Goal: Transaction & Acquisition: Purchase product/service

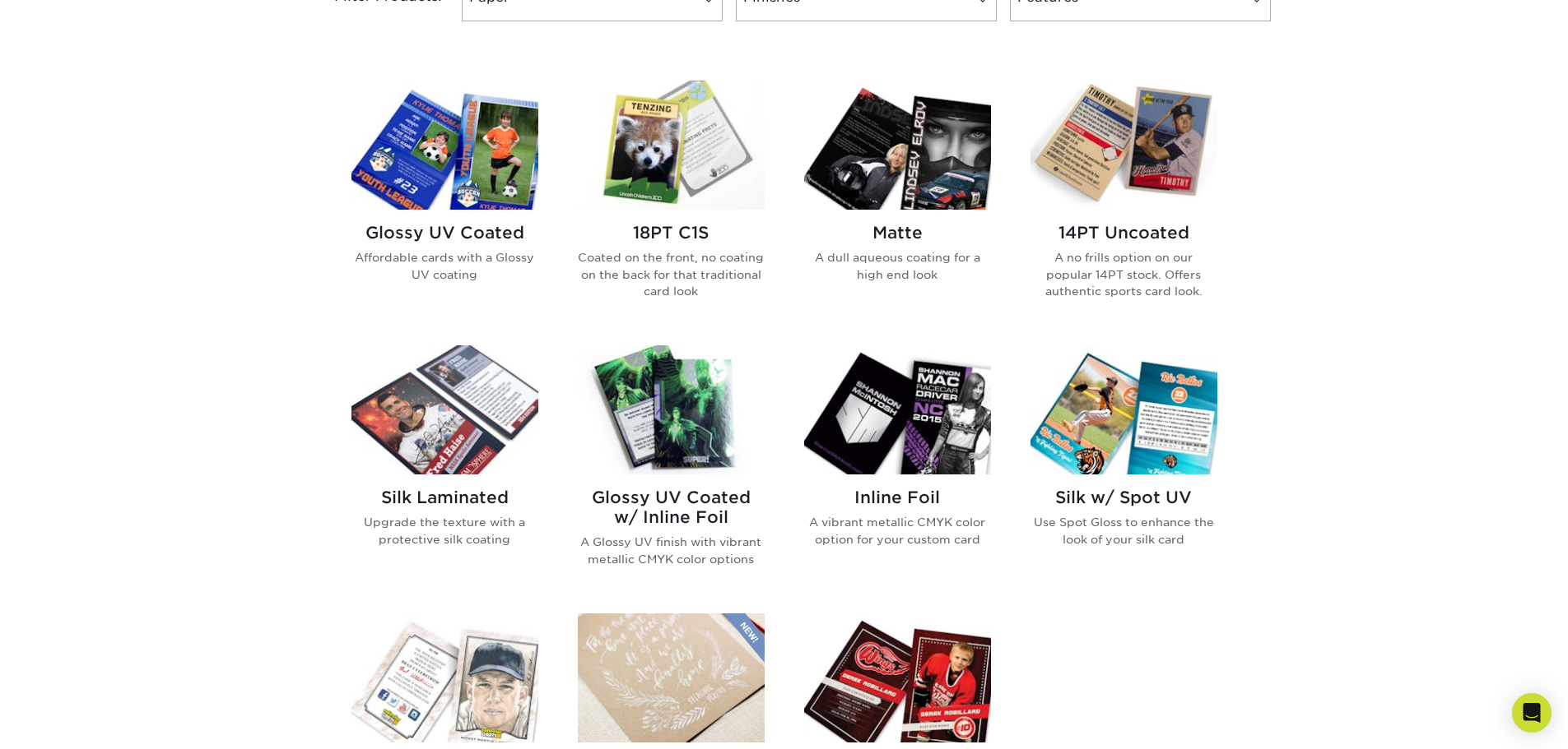
scroll to position [658, 0]
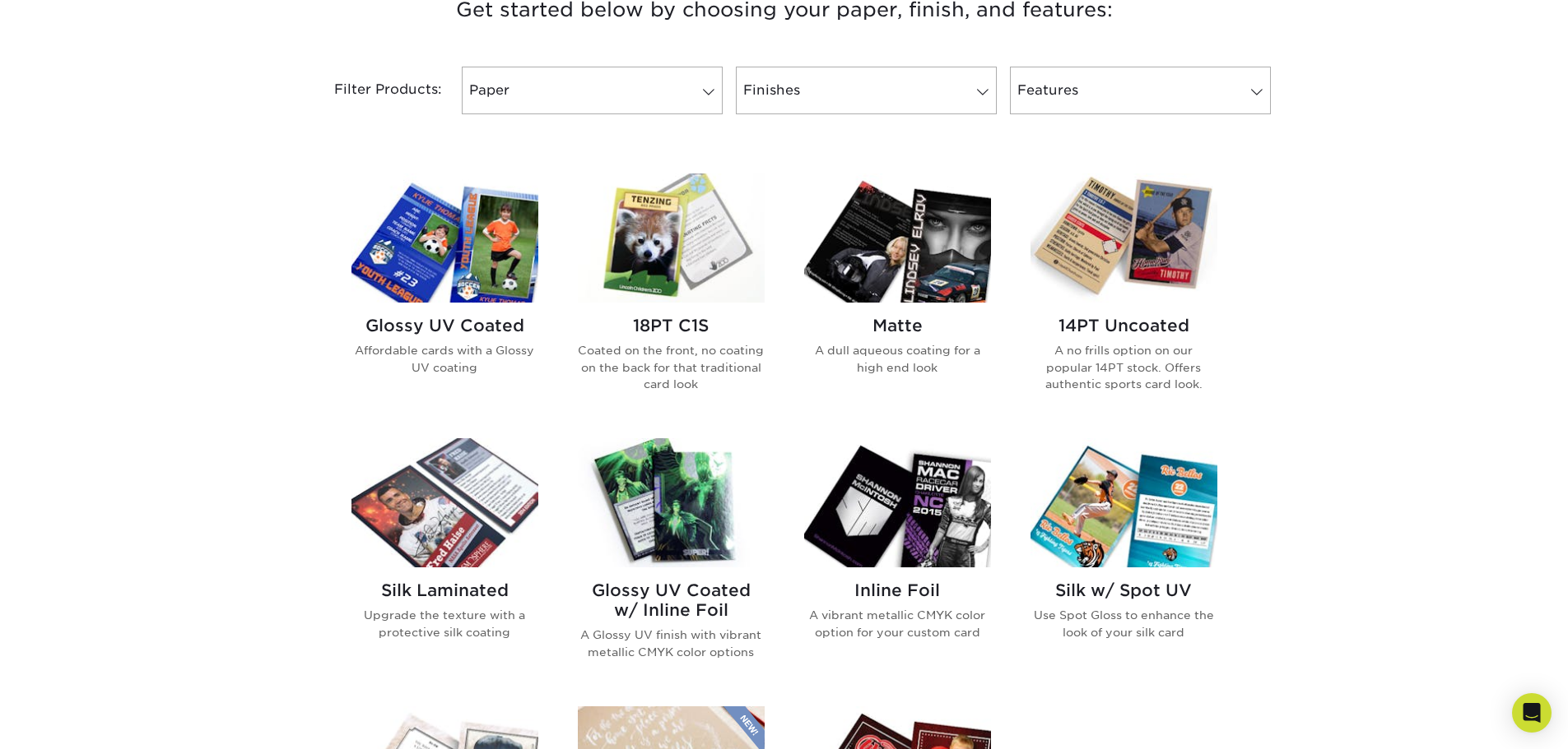
click at [650, 273] on img at bounding box center [671, 238] width 187 height 129
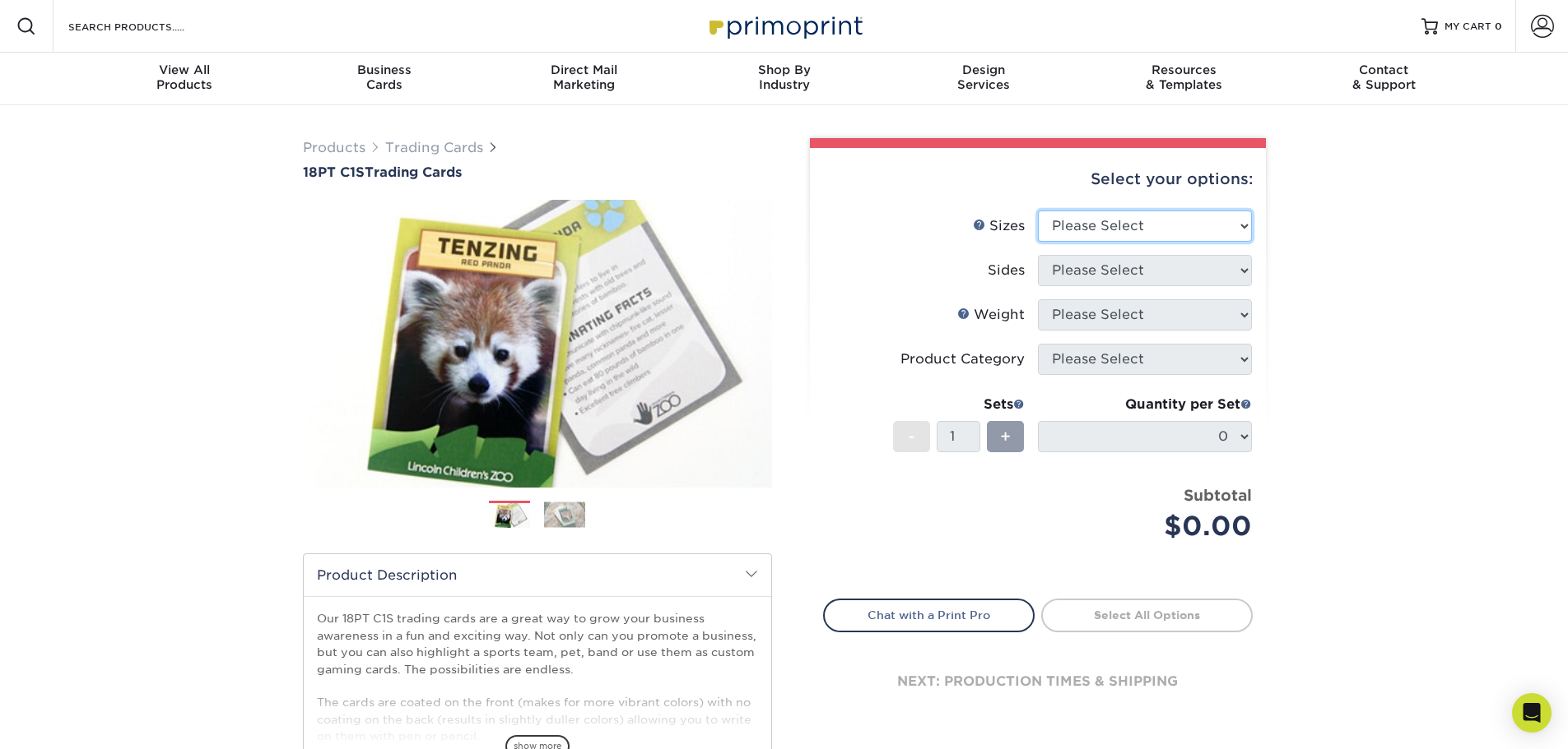
click at [1247, 228] on select "Please Select 2.5" x 3.5"" at bounding box center [1145, 225] width 214 height 31
select select "2.50x3.50"
click at [1038, 210] on select "Please Select 2.5" x 3.5"" at bounding box center [1145, 225] width 214 height 31
click at [1245, 274] on select "Please Select Print Both Sides Print Front Only" at bounding box center [1145, 270] width 214 height 31
select select "13abbda7-1d64-4f25-8bb2-c179b224825d"
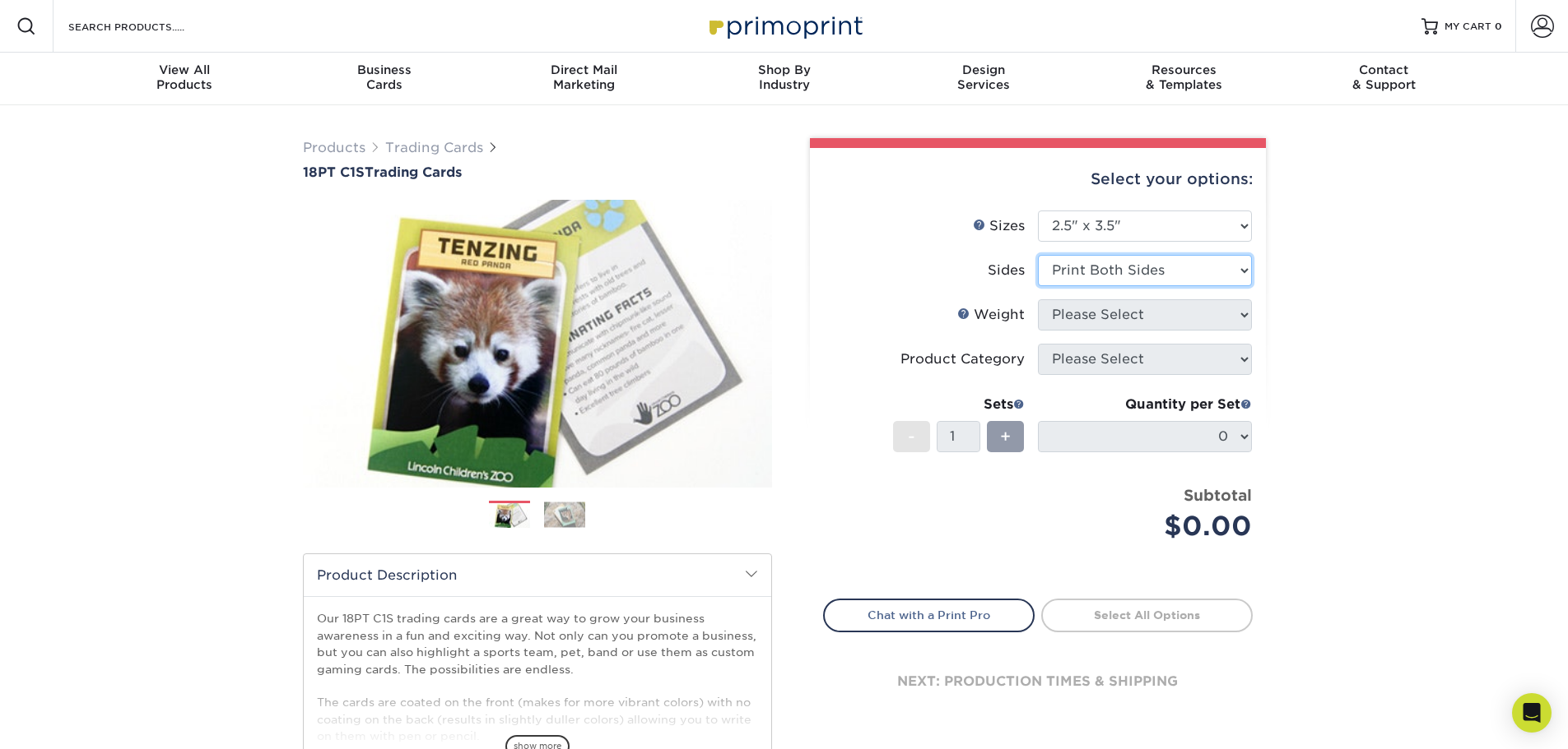
click at [1038, 255] on select "Please Select Print Both Sides Print Front Only" at bounding box center [1145, 270] width 214 height 31
click at [1237, 316] on select "Please Select 18PT C1S" at bounding box center [1145, 315] width 214 height 31
select select "18PTC1S"
click at [1038, 300] on select "Please Select 18PT C1S" at bounding box center [1145, 315] width 214 height 31
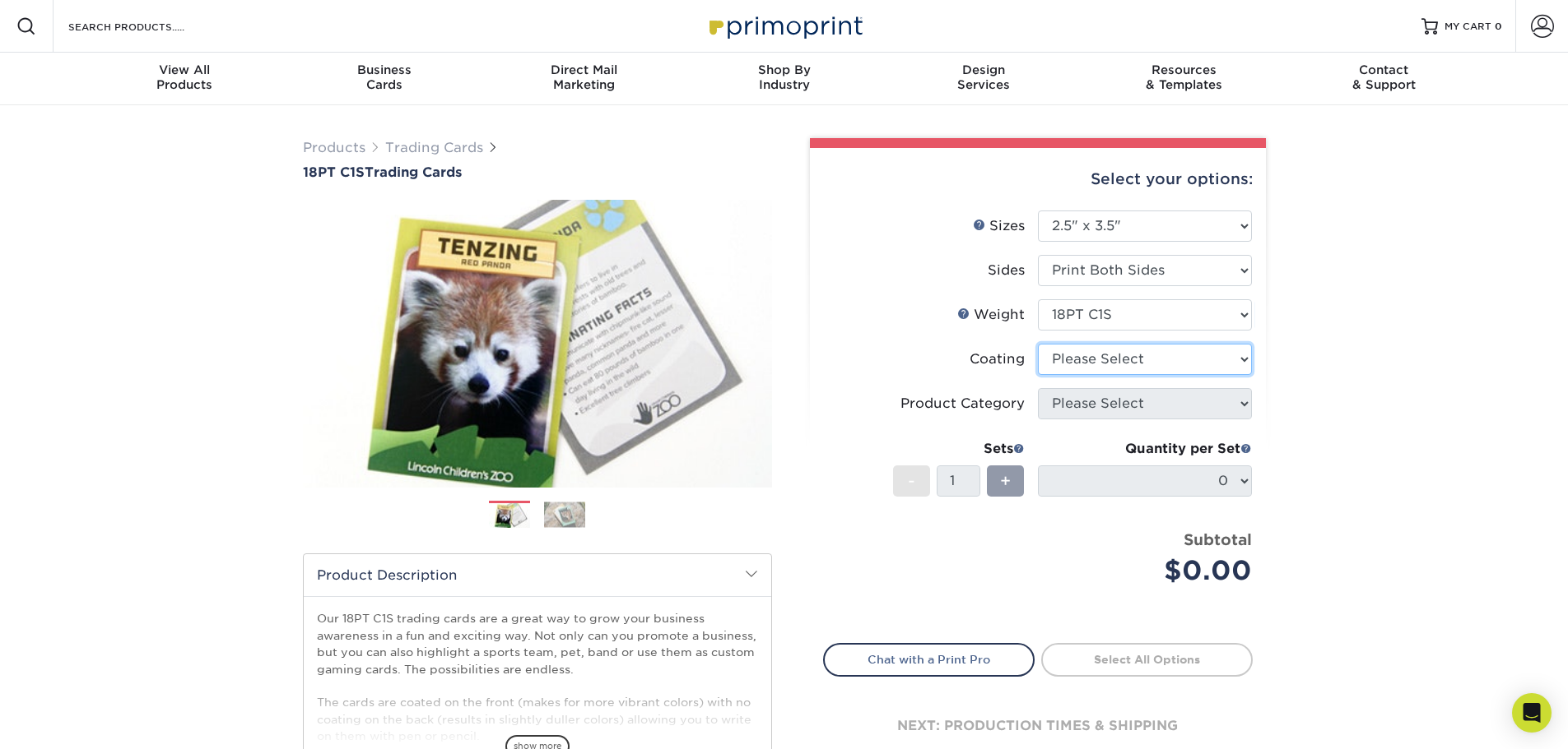
click at [1243, 360] on select at bounding box center [1145, 359] width 214 height 31
select select "1e8116af-acfc-44b1-83dc-8181aa338834"
click at [1038, 344] on select at bounding box center [1145, 359] width 214 height 31
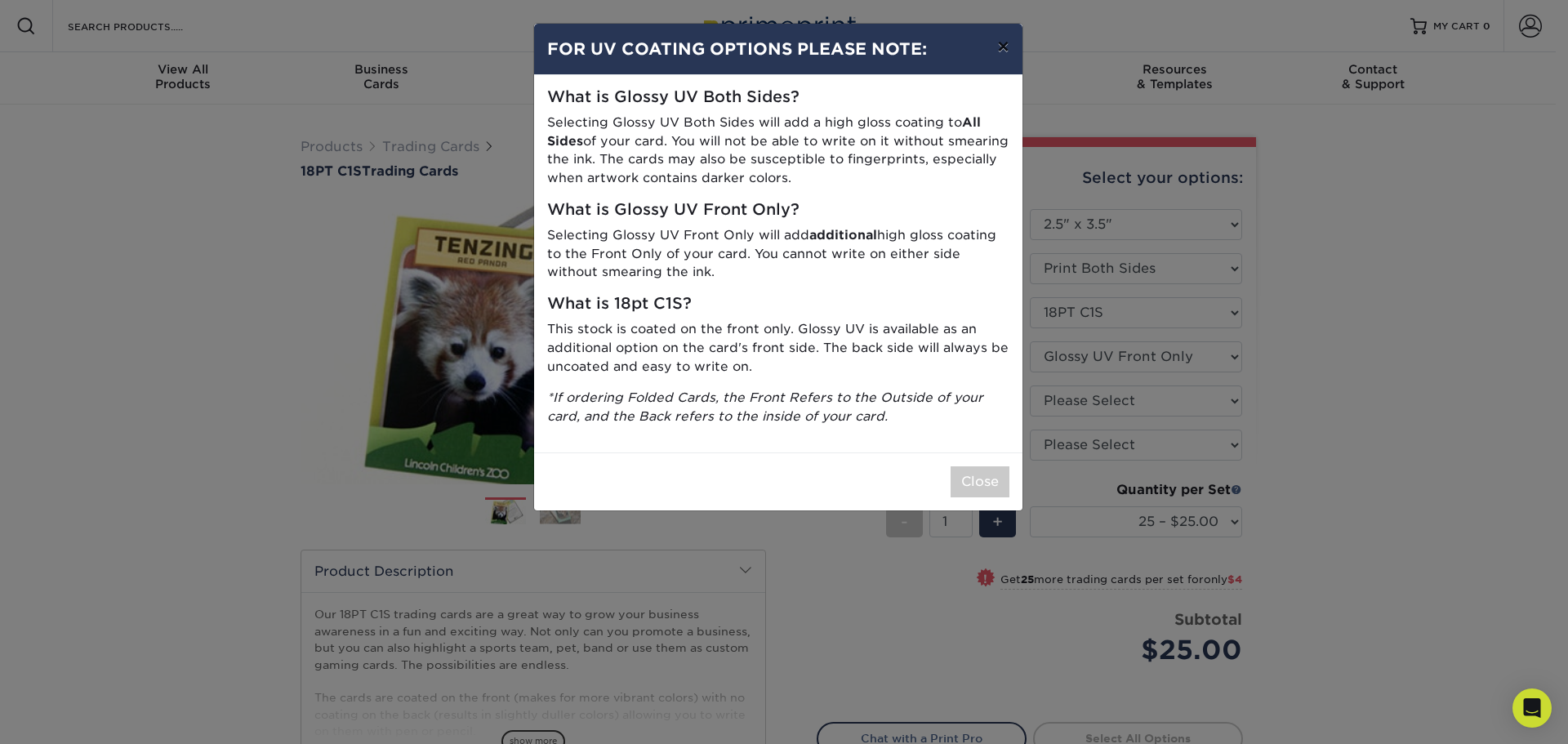
click at [1004, 49] on button "×" at bounding box center [1002, 46] width 38 height 45
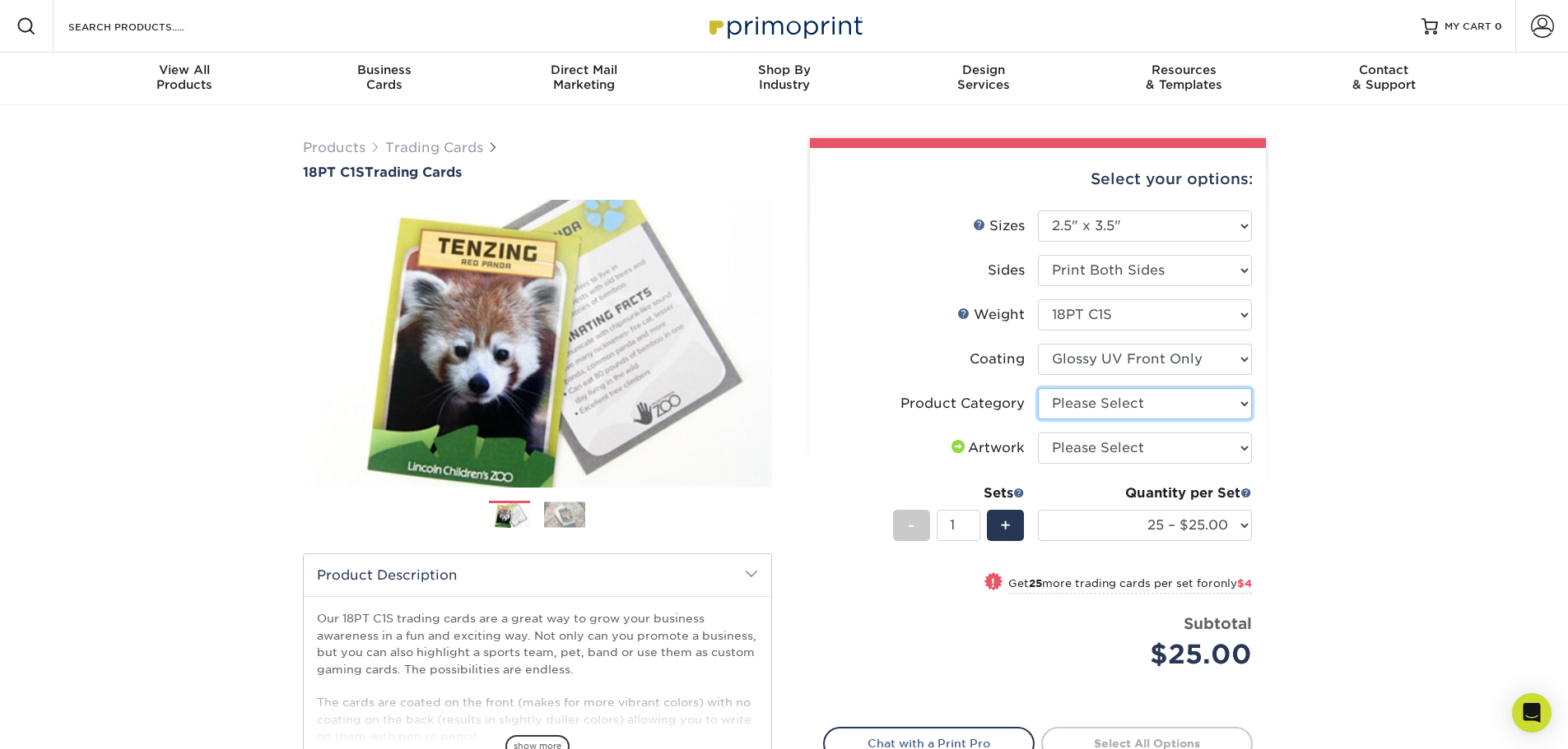
click at [1244, 405] on select "Please Select Trading Cards" at bounding box center [1145, 403] width 214 height 31
select select "c2f9bce9-36c2-409d-b101-c29d9d031e18"
click at [1038, 389] on select "Please Select Trading Cards" at bounding box center [1145, 403] width 214 height 31
click at [1243, 447] on select "Please Select I will upload files I need a design - $100" at bounding box center [1145, 447] width 214 height 31
select select "upload"
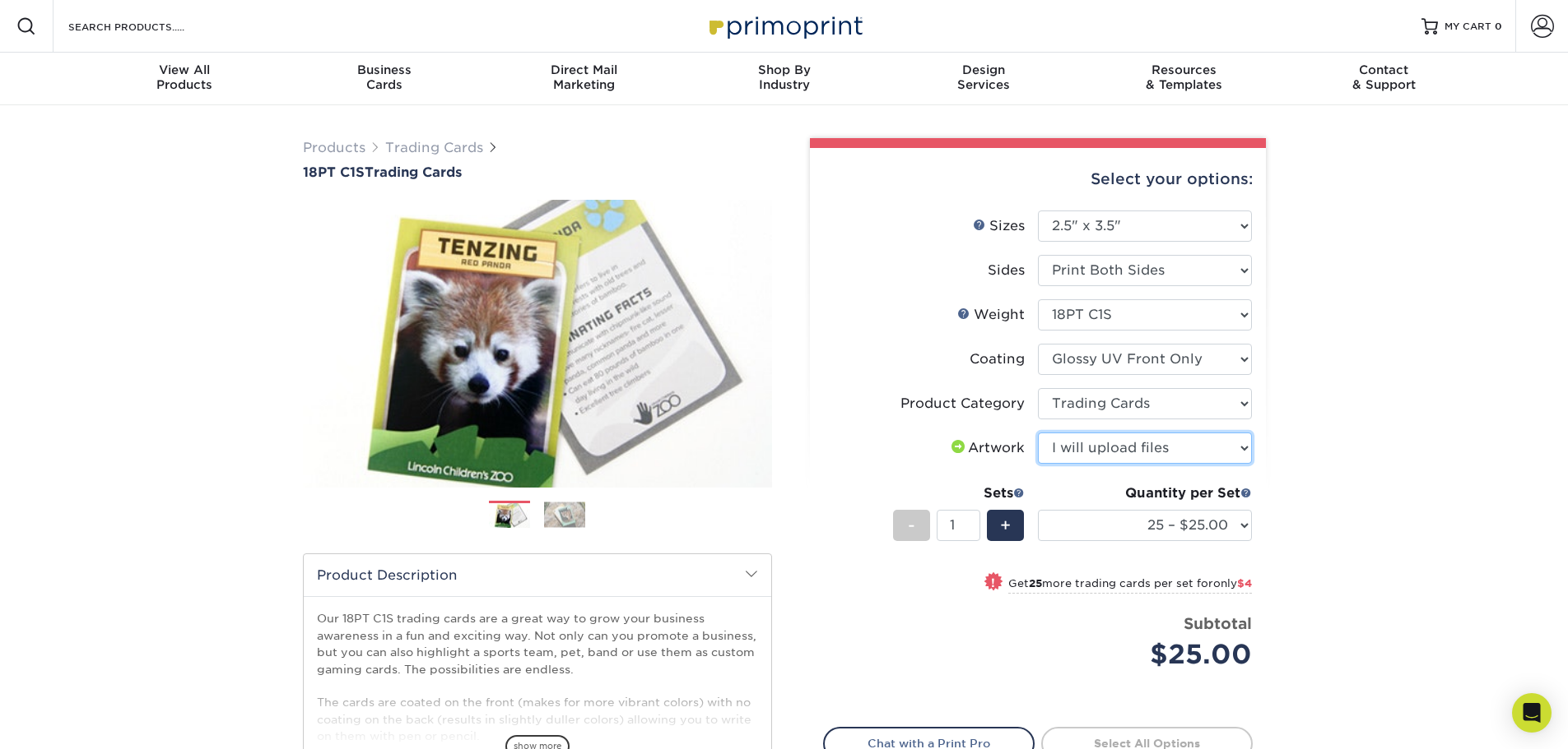
click at [1038, 432] on select "Please Select I will upload files I need a design - $100" at bounding box center [1145, 447] width 214 height 31
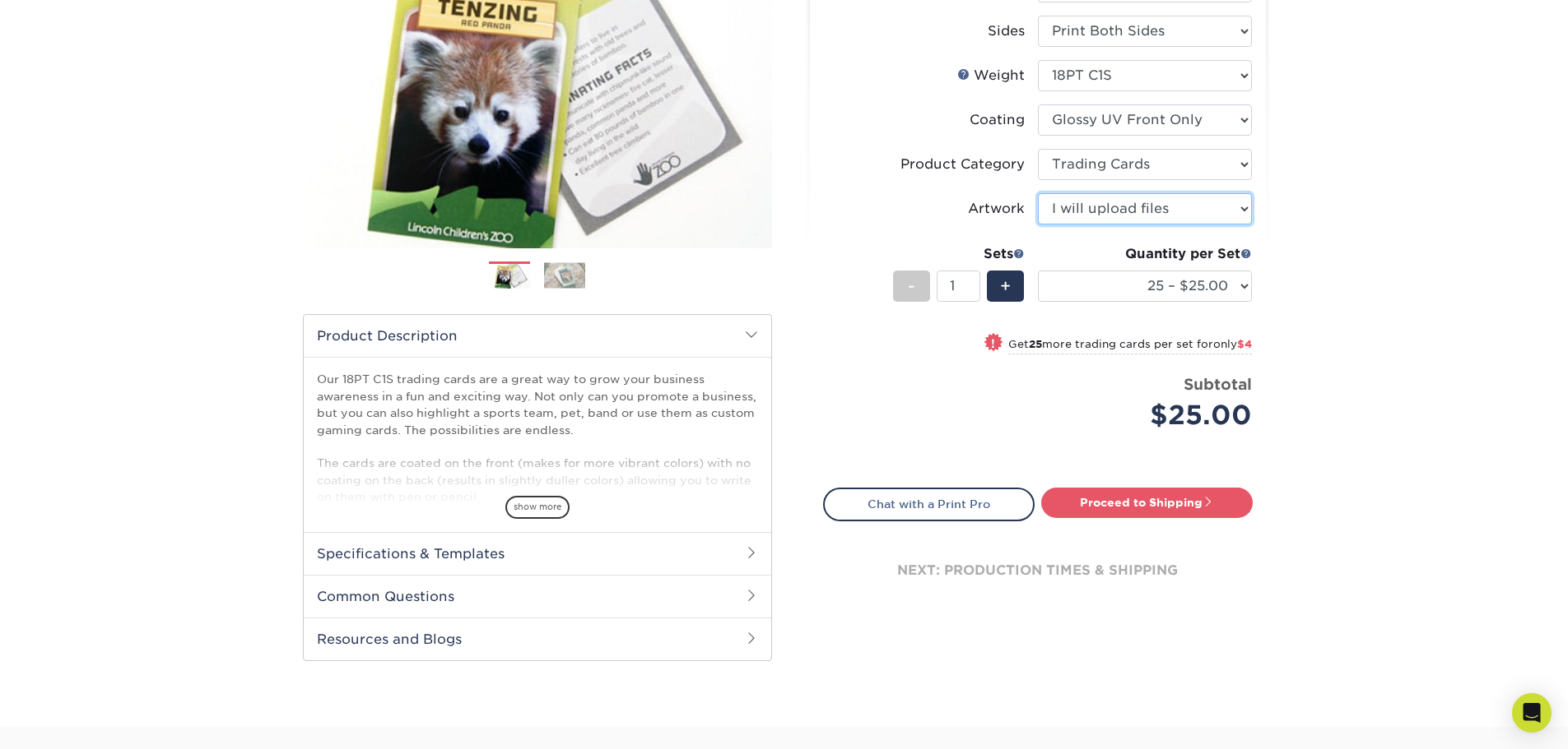
scroll to position [247, 0]
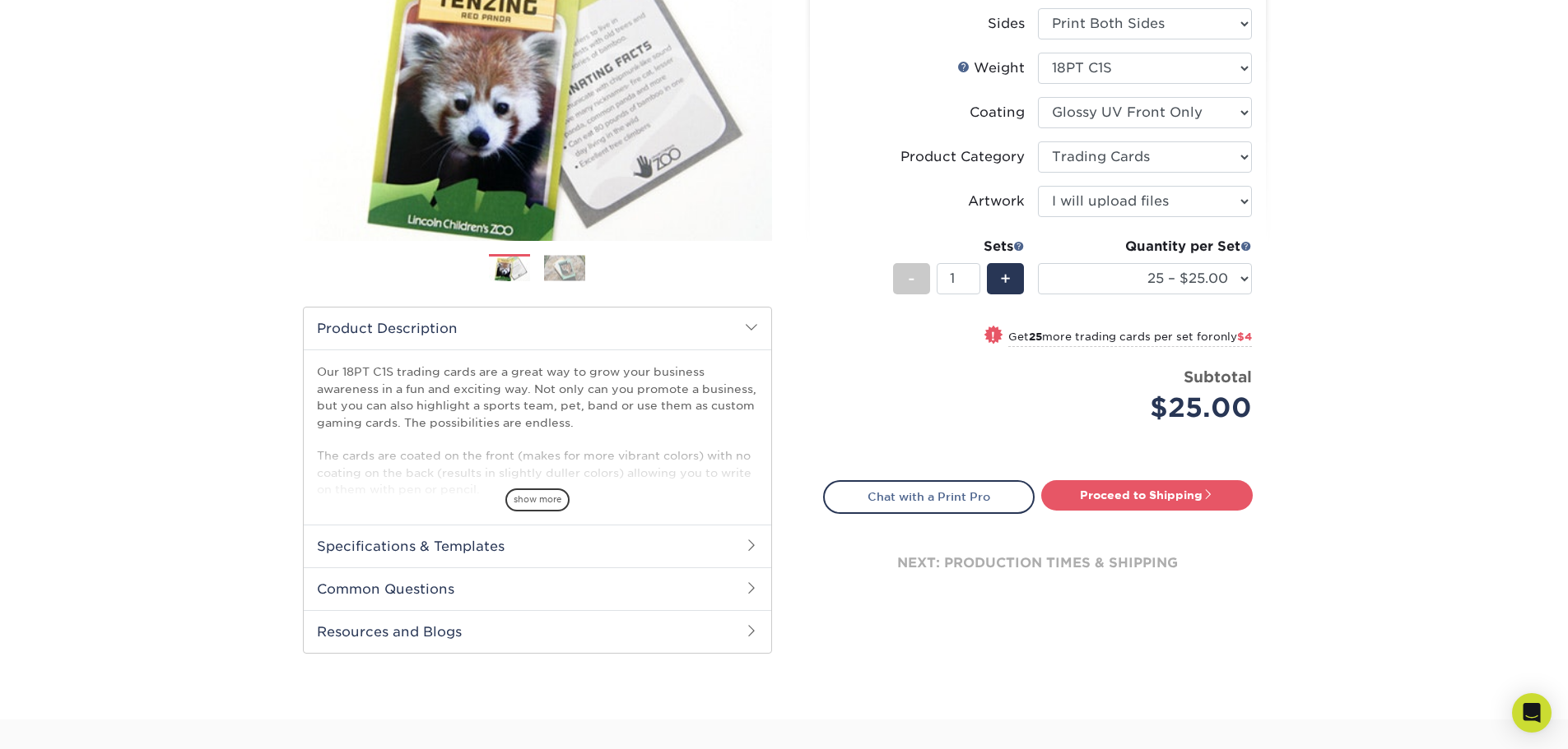
click at [463, 544] on h2 "Specifications & Templates" at bounding box center [537, 546] width 467 height 43
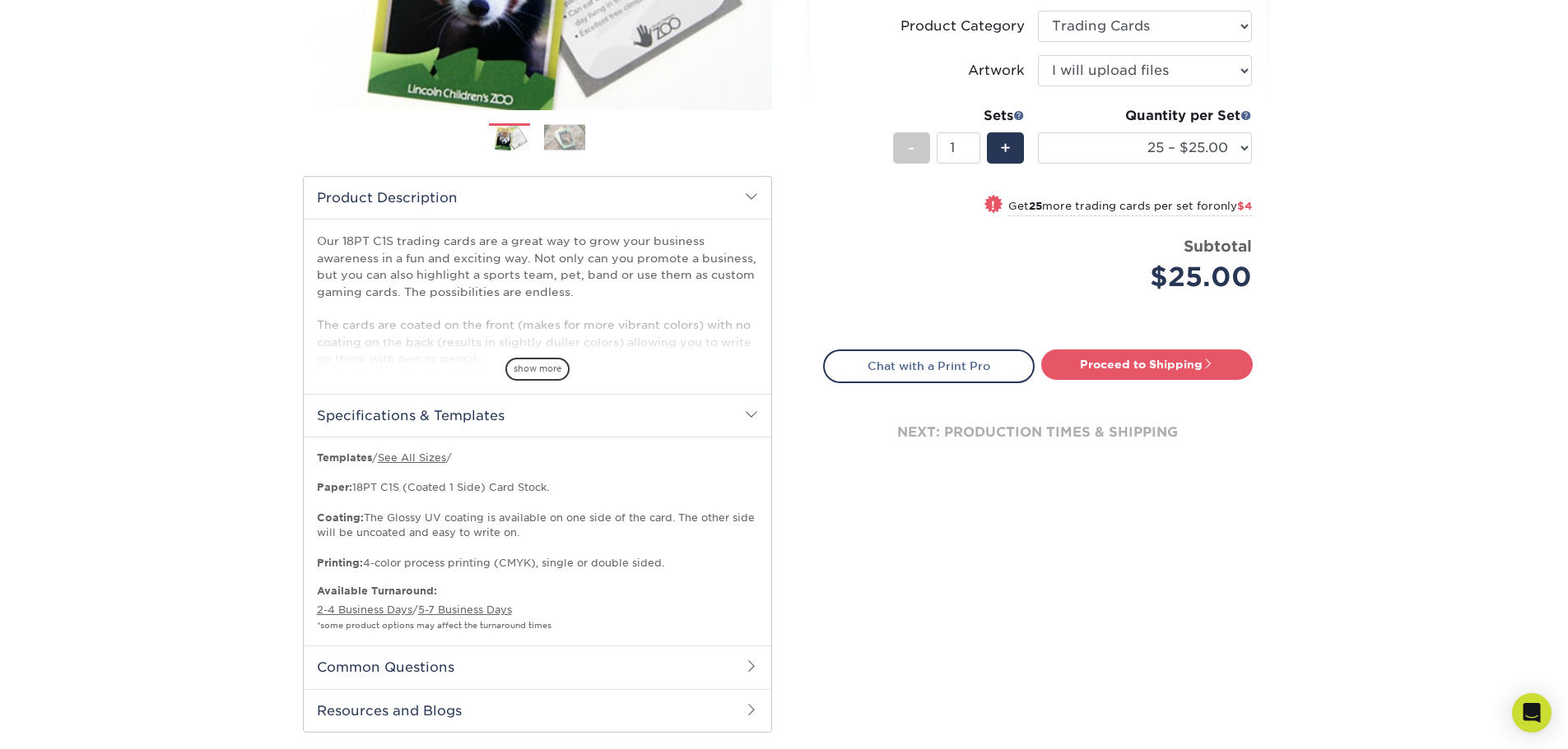
scroll to position [411, 0]
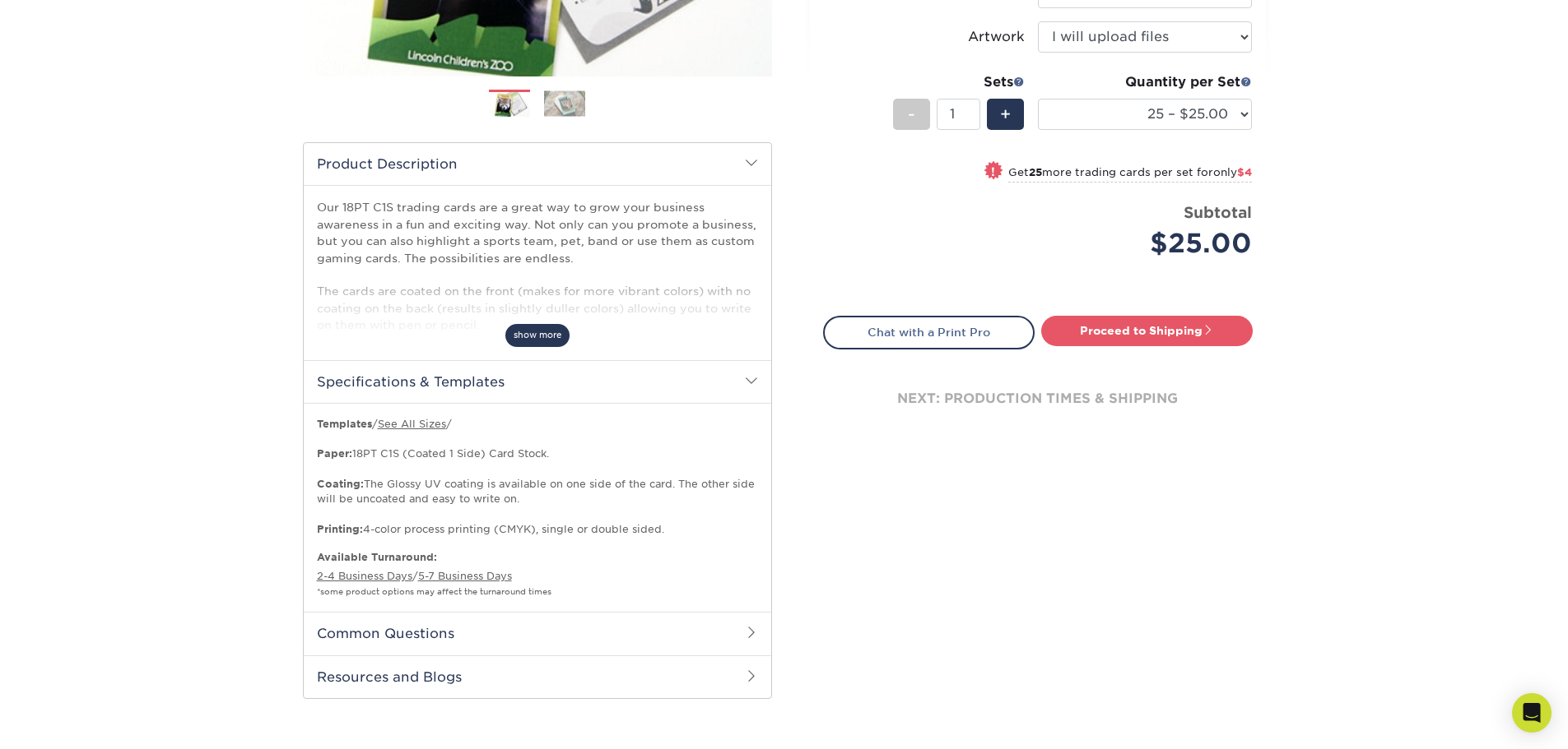
click at [551, 346] on div "Our 18PT C1S trading cards are a great way to grow your business awareness in a…" at bounding box center [537, 272] width 467 height 175
click at [551, 337] on span "show more" at bounding box center [537, 335] width 64 height 22
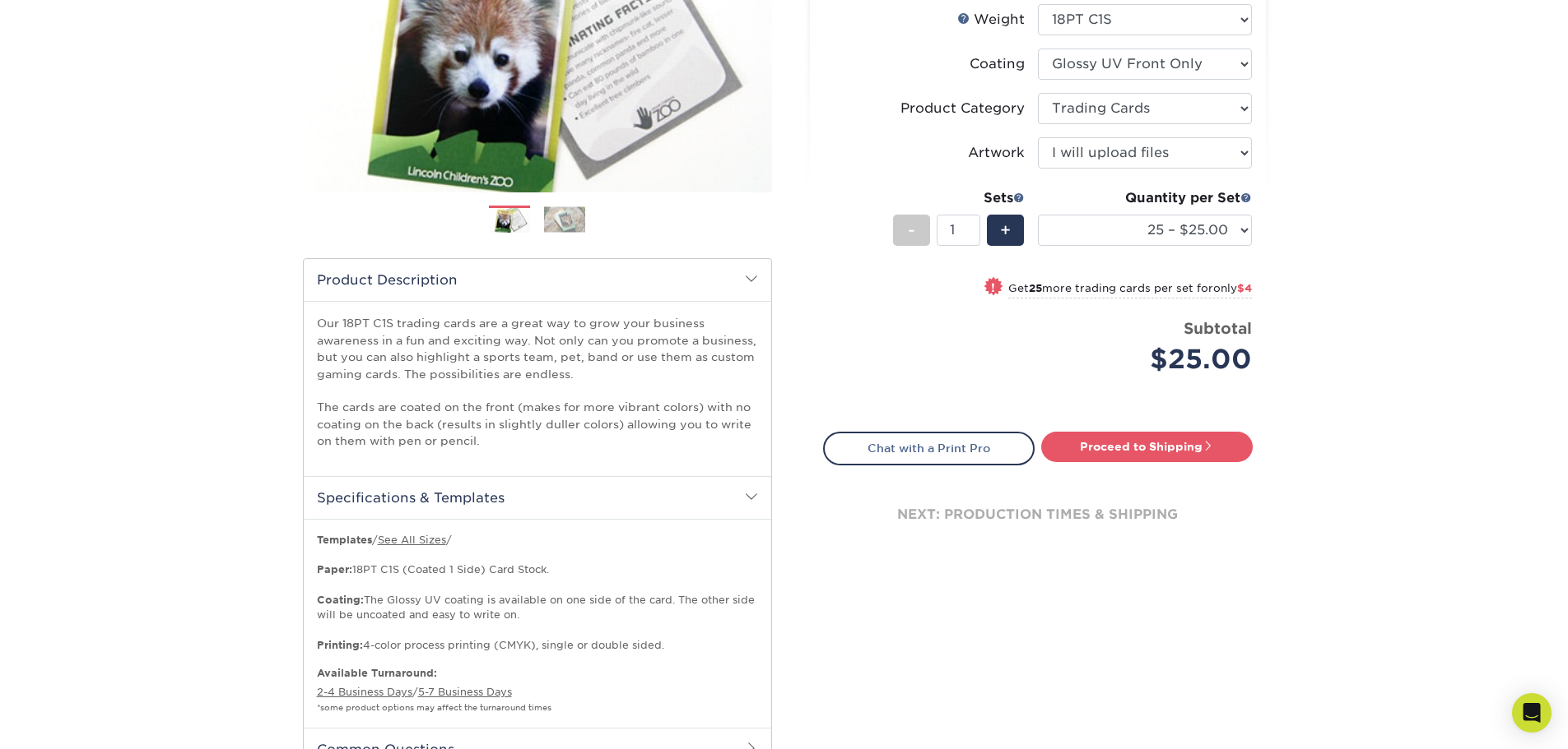
scroll to position [329, 0]
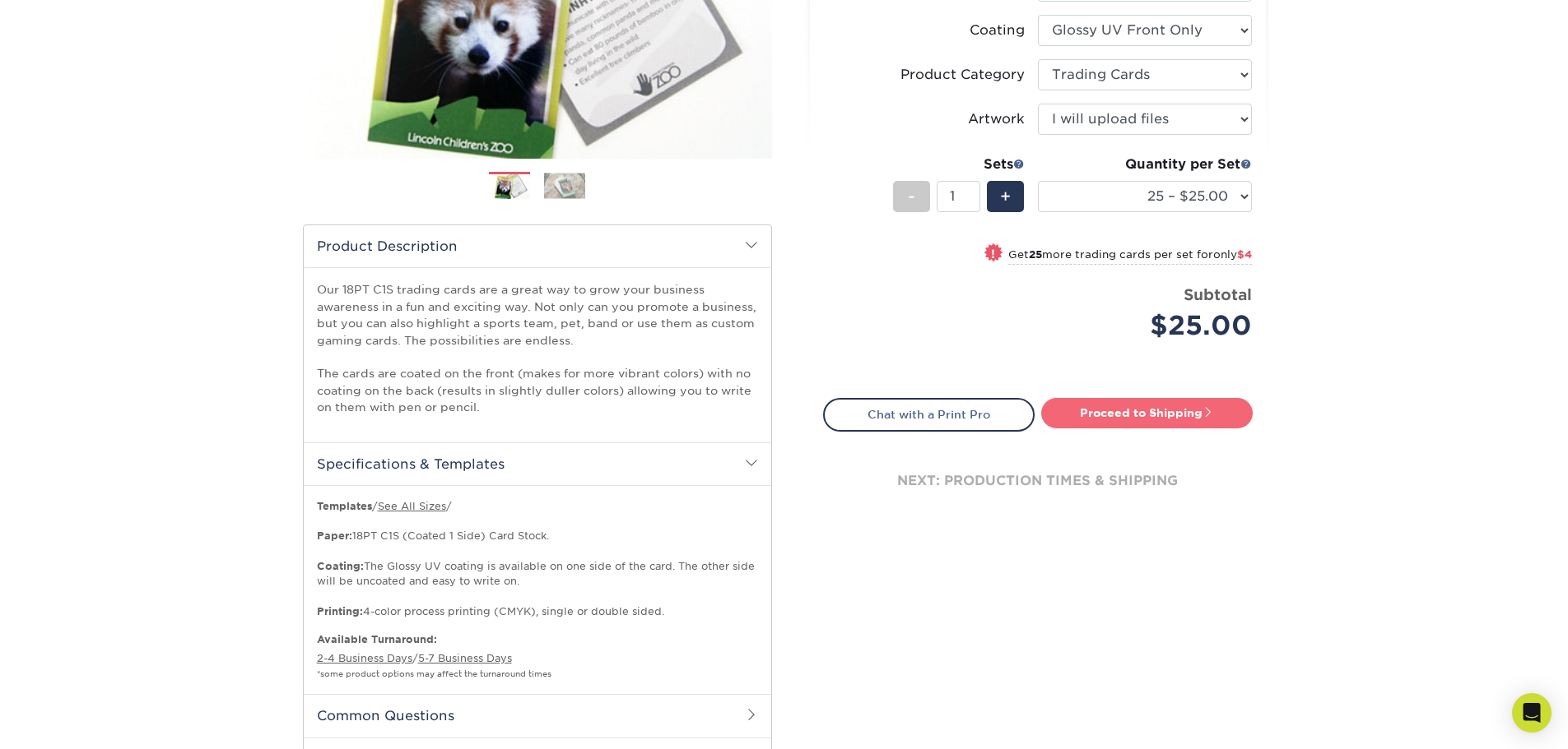
click at [1129, 409] on link "Proceed to Shipping" at bounding box center [1147, 413] width 211 height 30
type input "Set 1"
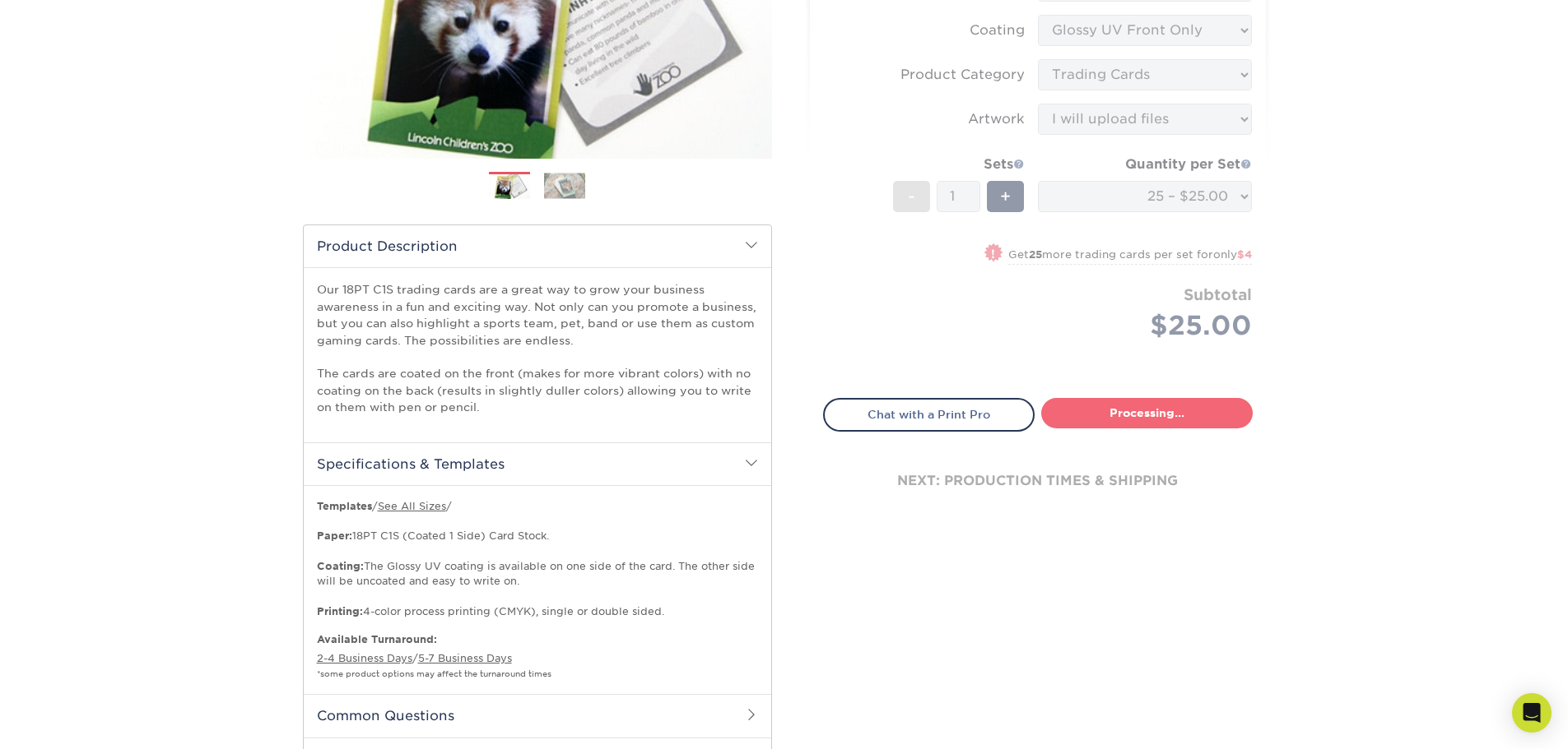
select select "08588386-0599-420e-8c79-4535039915a0"
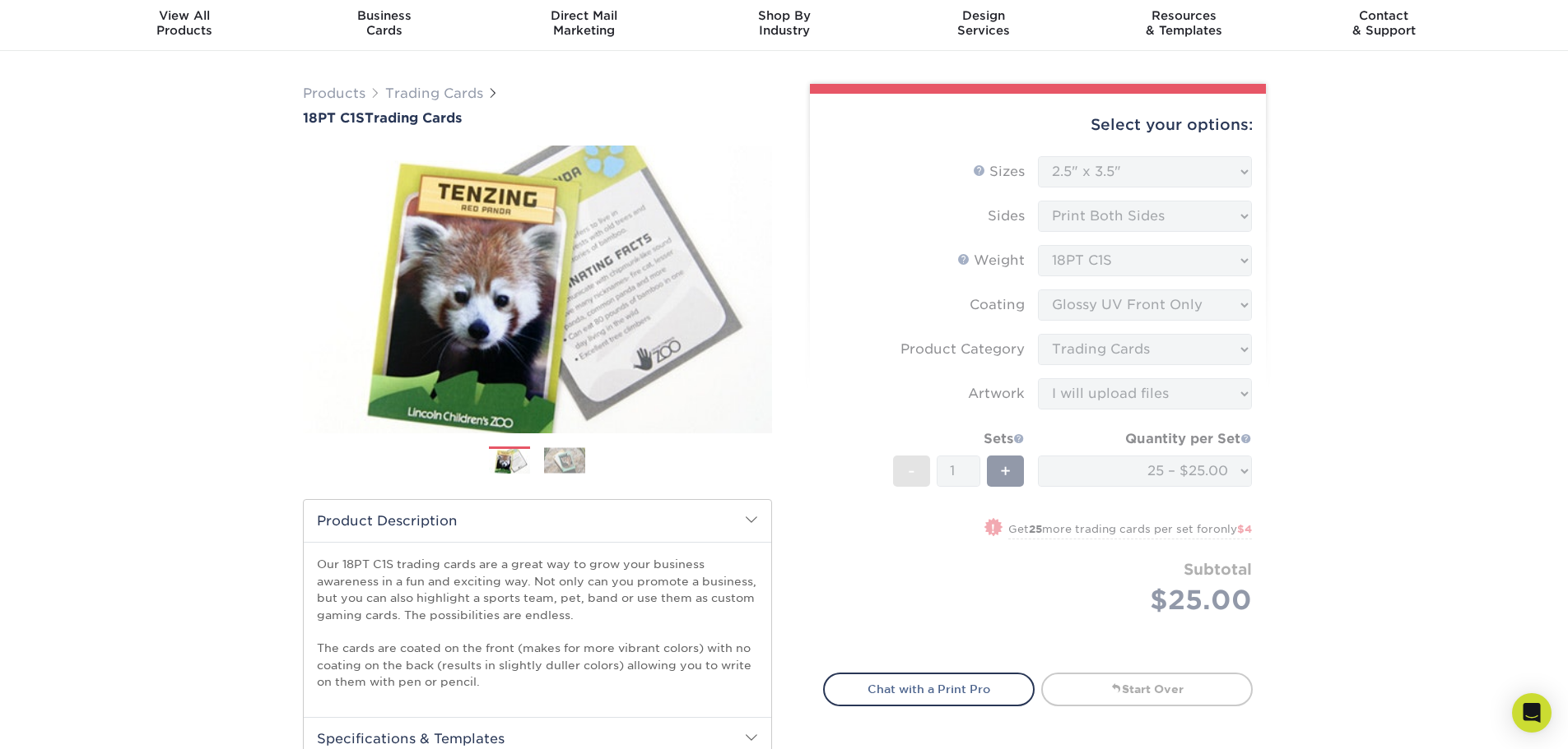
scroll to position [0, 0]
